Goal: Find specific page/section: Find specific page/section

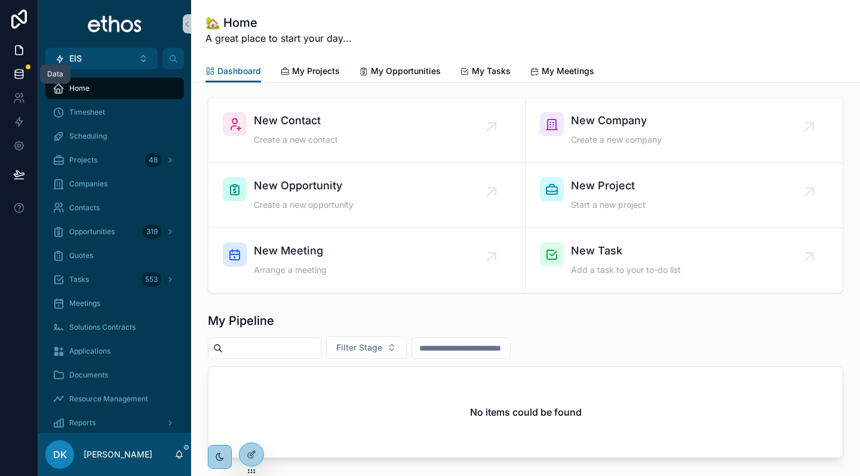
click at [20, 69] on icon at bounding box center [19, 74] width 12 height 12
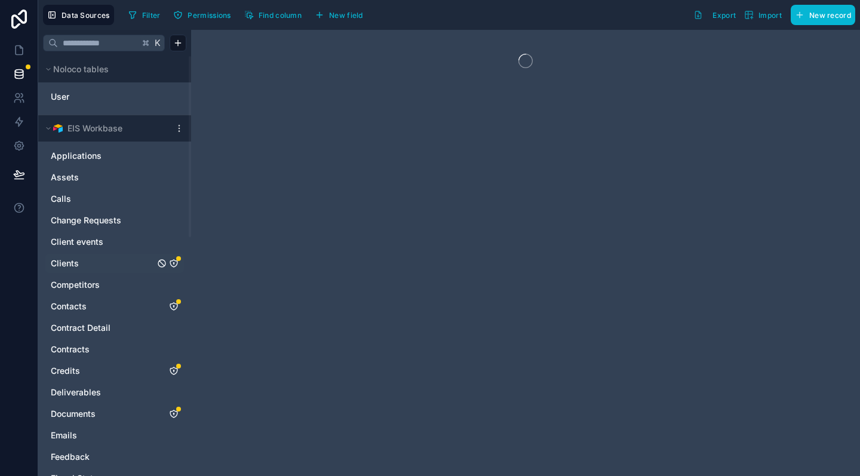
click at [109, 261] on link "Clients" at bounding box center [103, 263] width 104 height 12
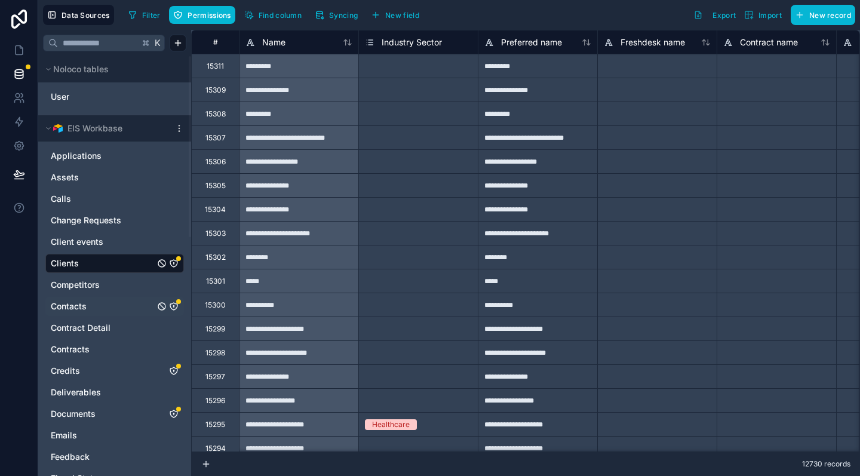
click at [99, 305] on link "Contacts" at bounding box center [103, 306] width 104 height 12
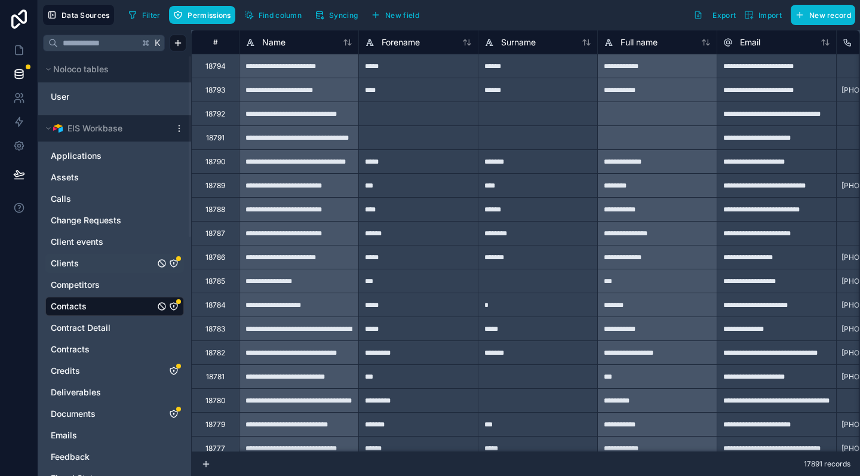
click at [174, 260] on icon "Clients" at bounding box center [174, 264] width 10 height 10
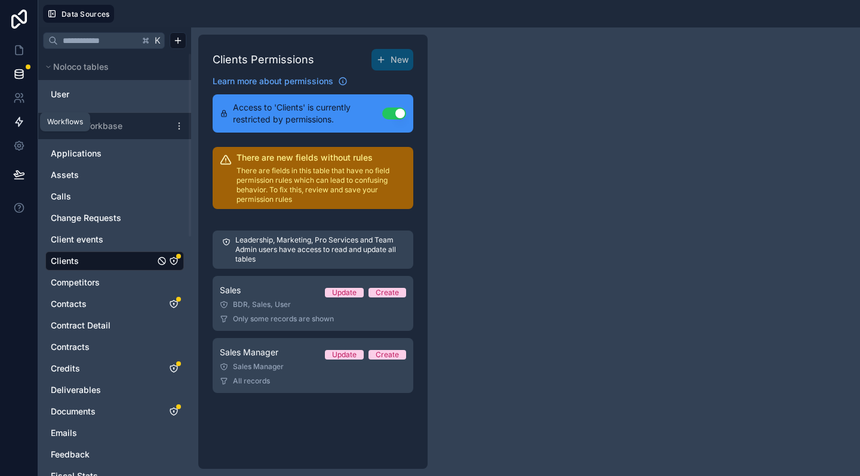
click at [19, 121] on icon at bounding box center [19, 122] width 12 height 12
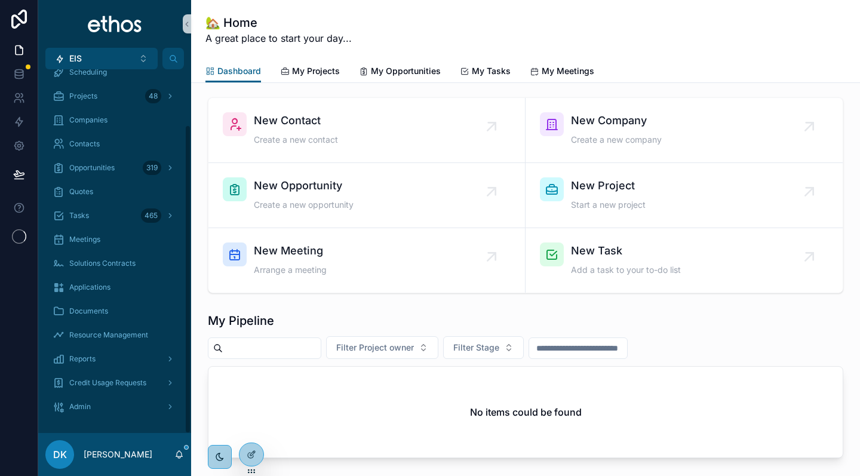
scroll to position [64, 0]
